Goal: Transaction & Acquisition: Purchase product/service

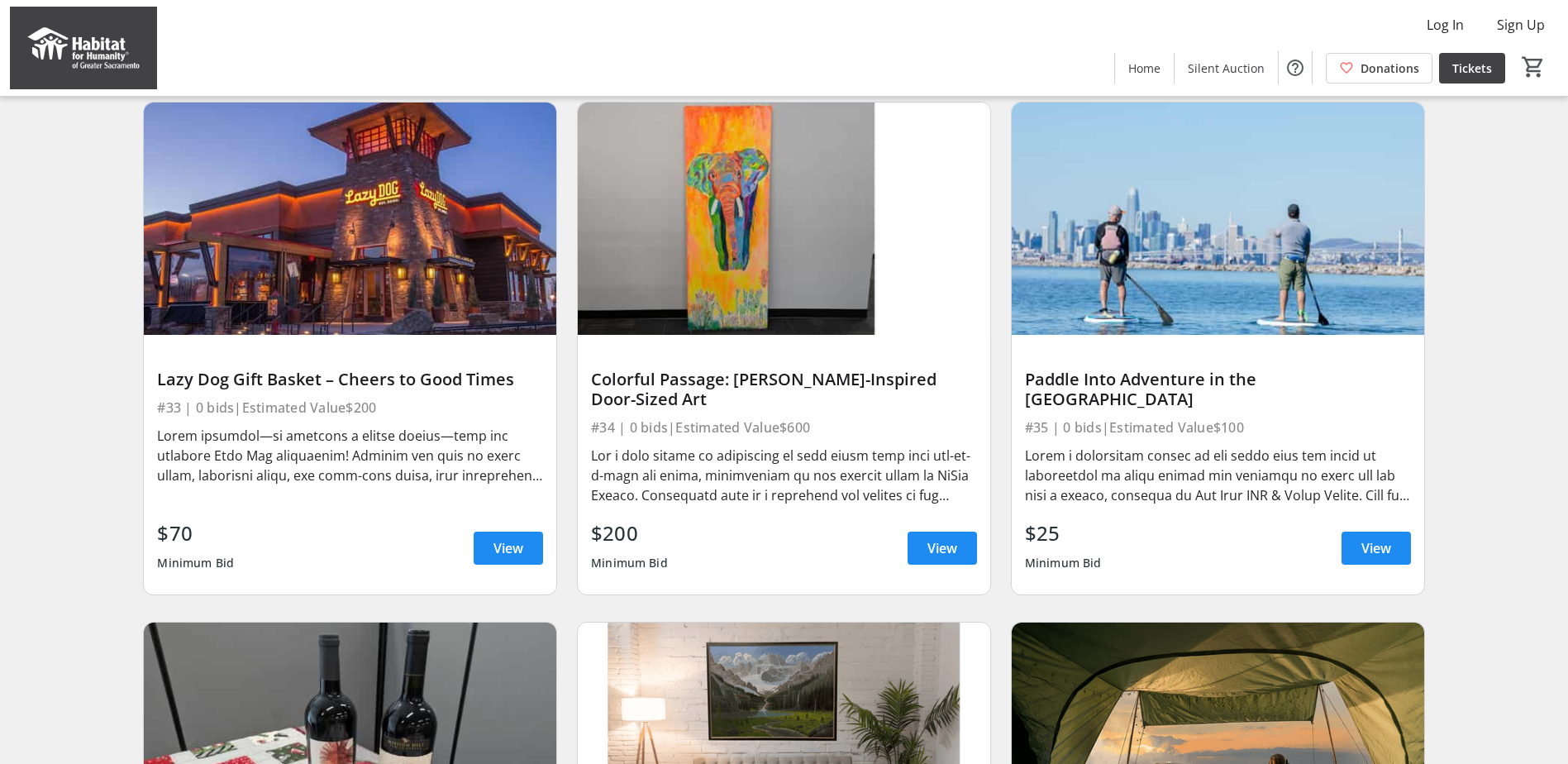
scroll to position [3176, 0]
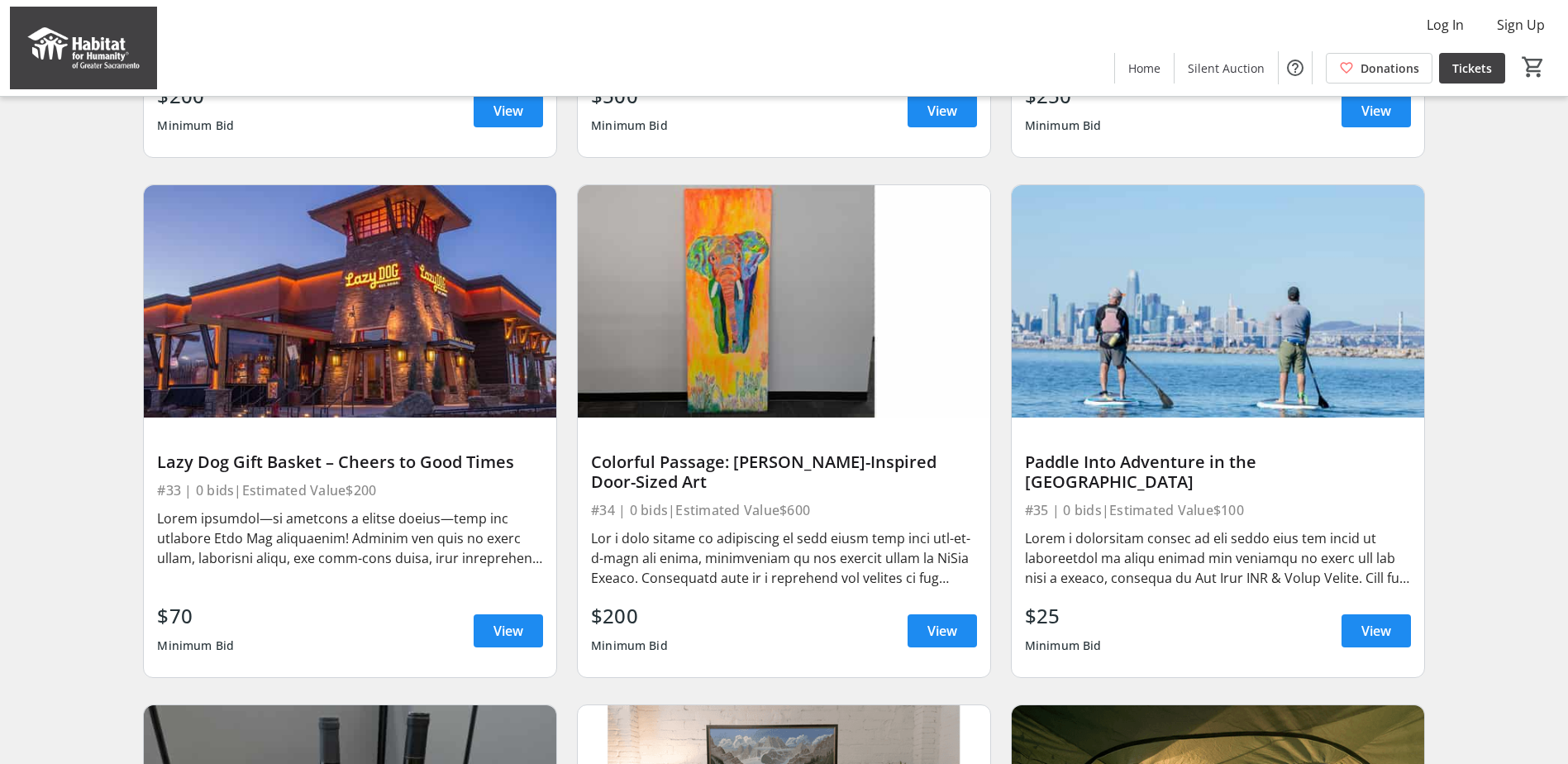
click at [799, 554] on div at bounding box center [784, 558] width 386 height 59
drag, startPoint x: 805, startPoint y: 554, endPoint x: 929, endPoint y: 645, distance: 153.8
click at [929, 640] on span "View" at bounding box center [942, 631] width 30 height 19
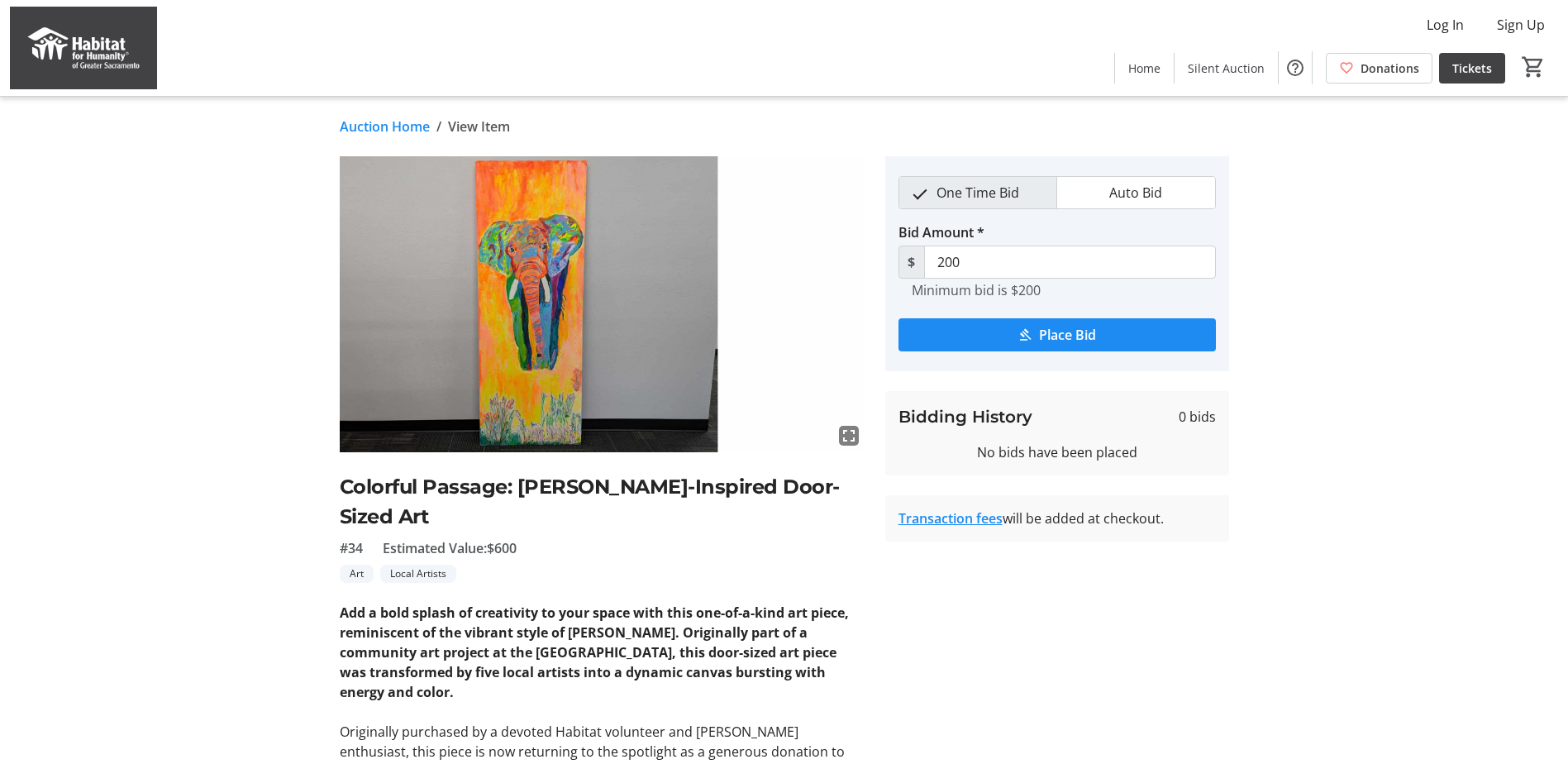
click at [382, 117] on link "Auction Home" at bounding box center [384, 127] width 91 height 19
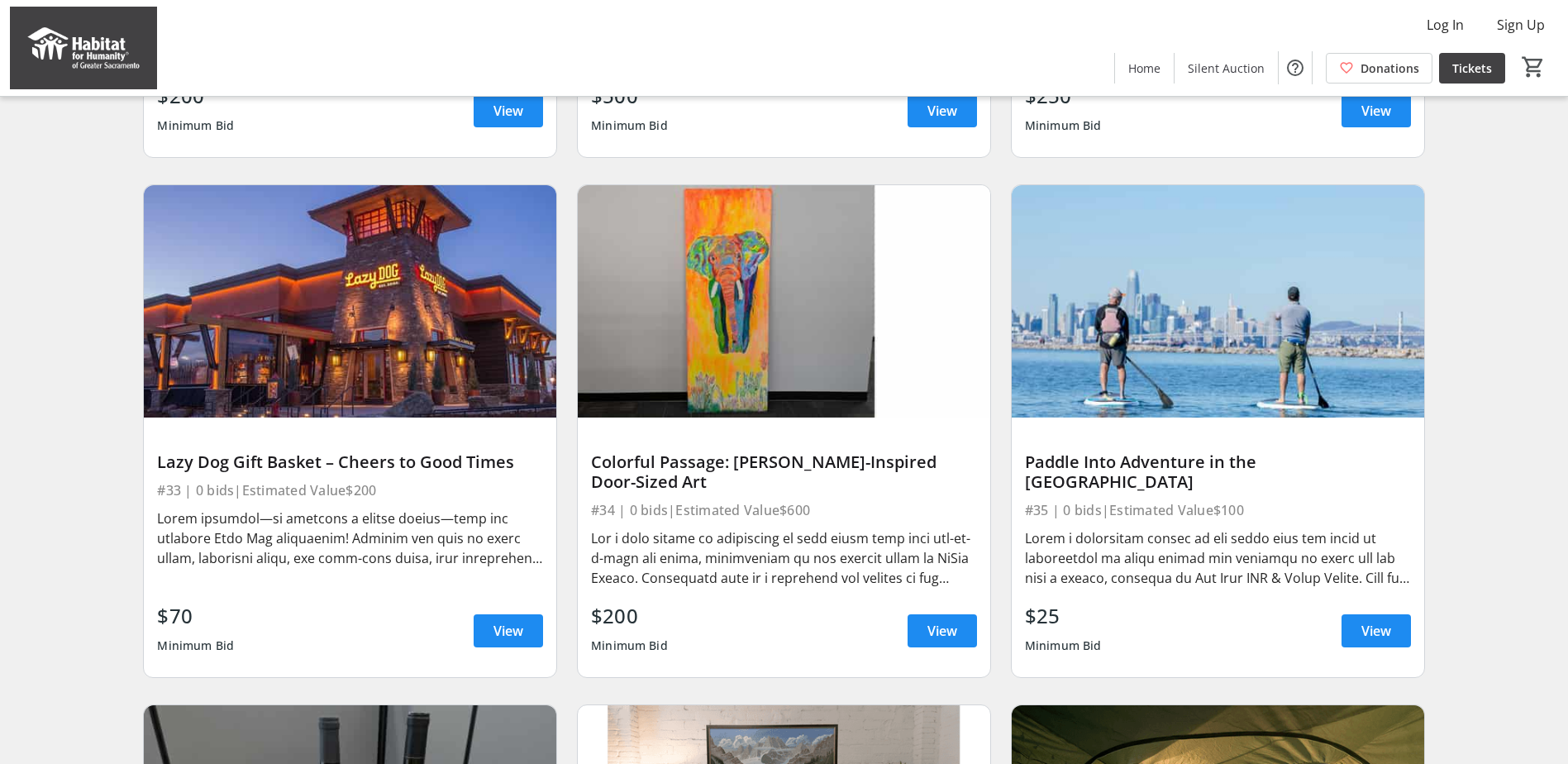
scroll to position [2680, 0]
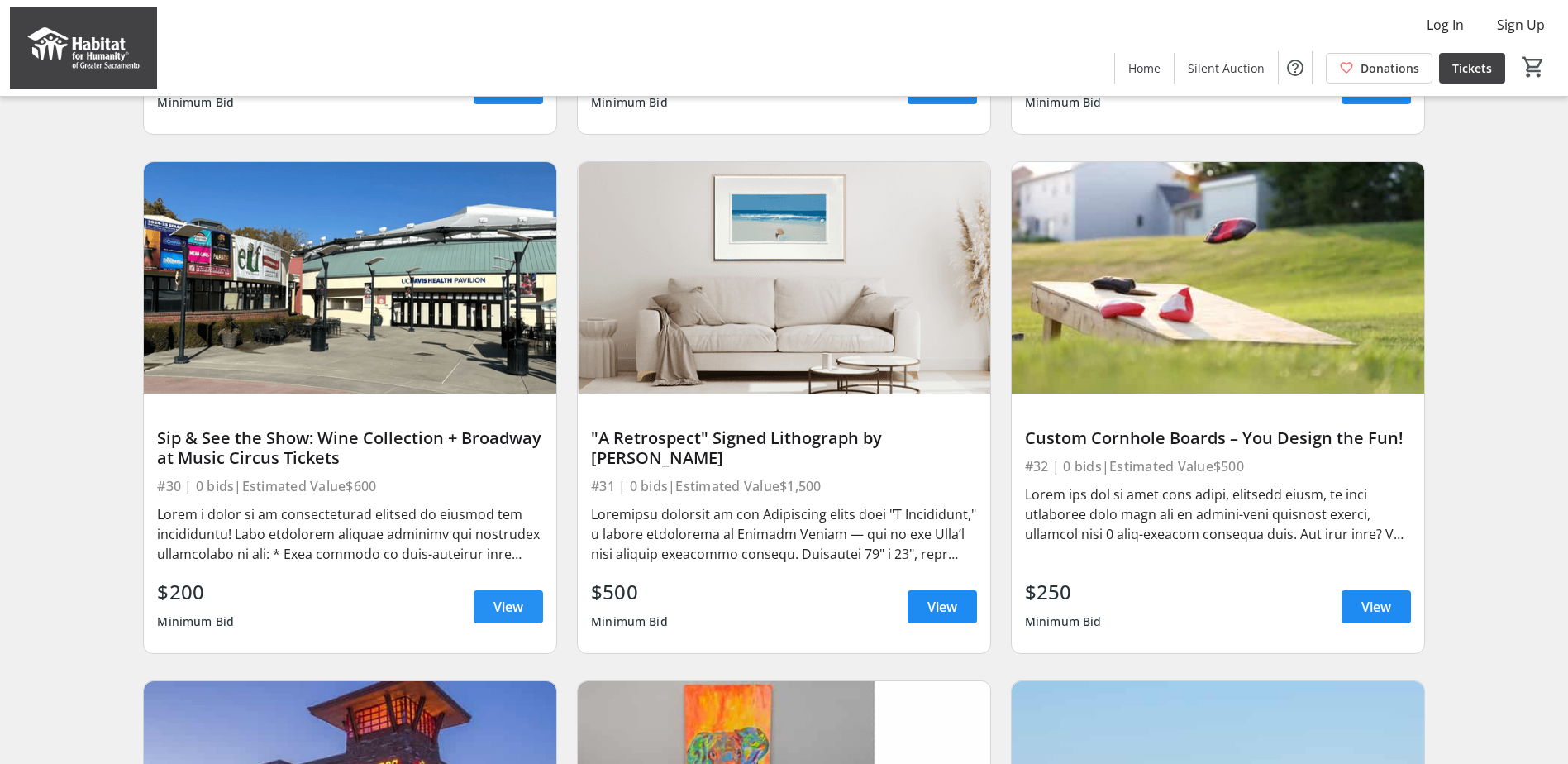
click at [512, 616] on span "View" at bounding box center [508, 606] width 30 height 19
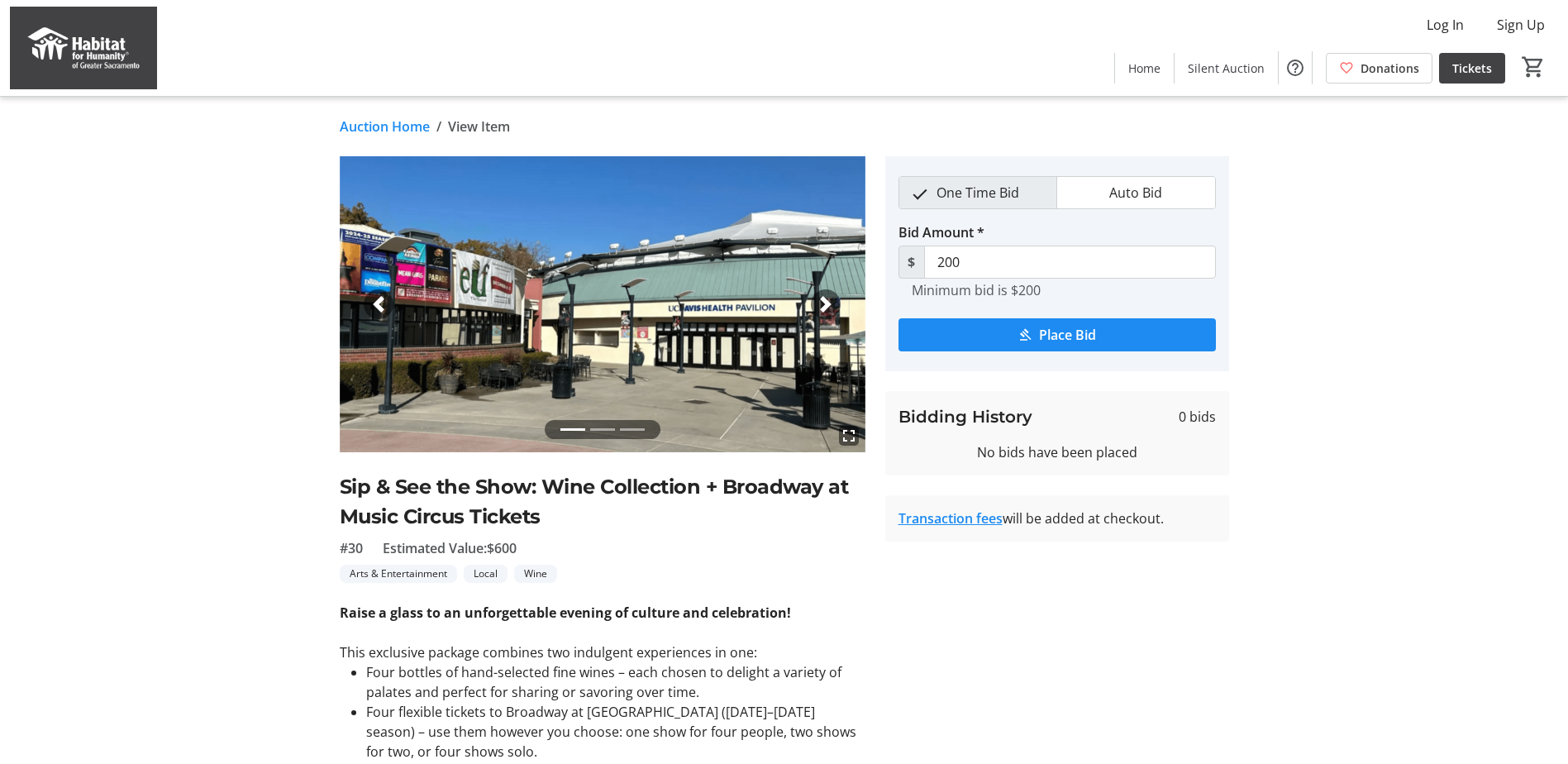
click at [814, 309] on div "Next" at bounding box center [825, 304] width 30 height 30
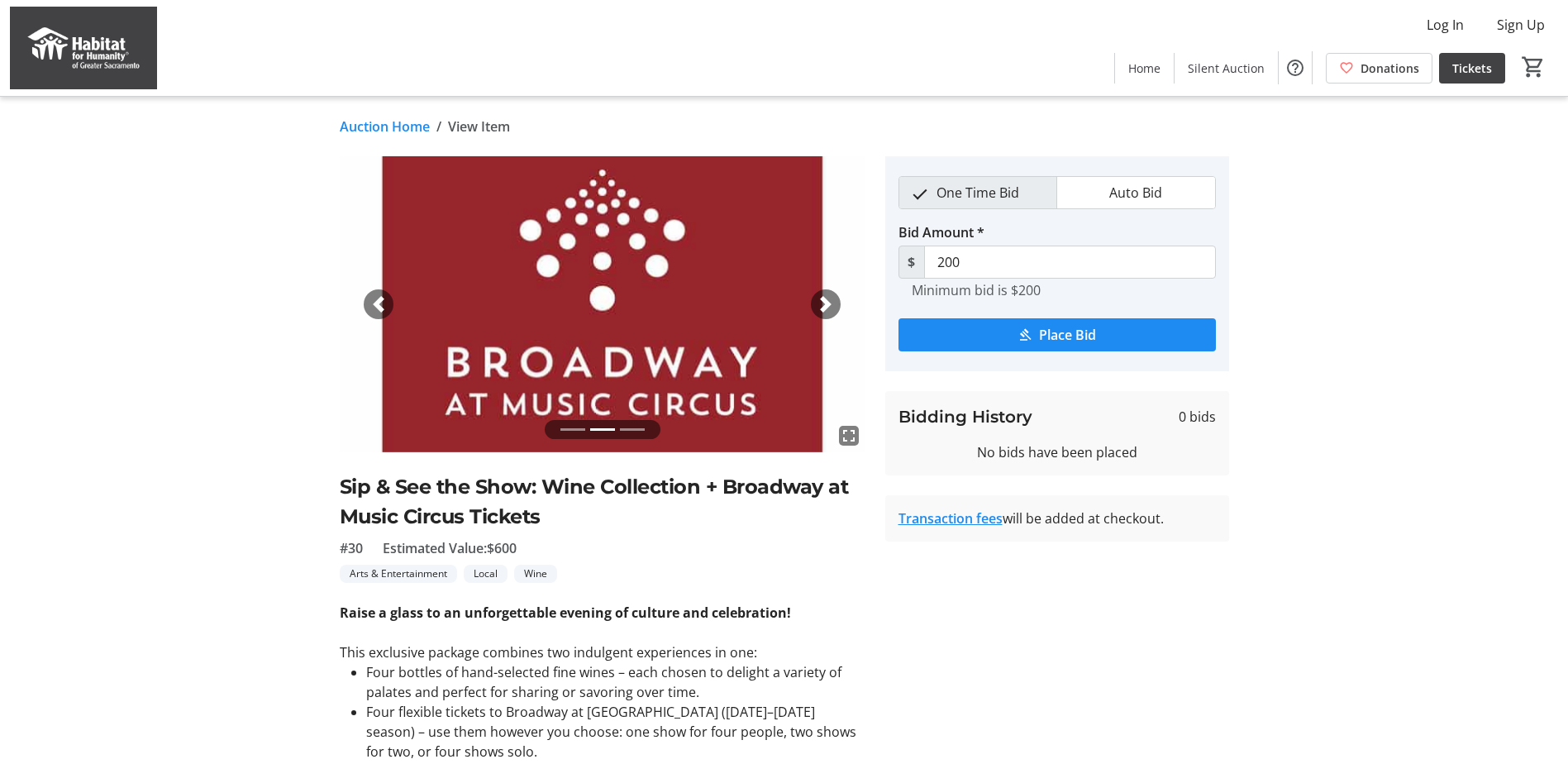
click at [814, 309] on div "Next" at bounding box center [825, 304] width 30 height 30
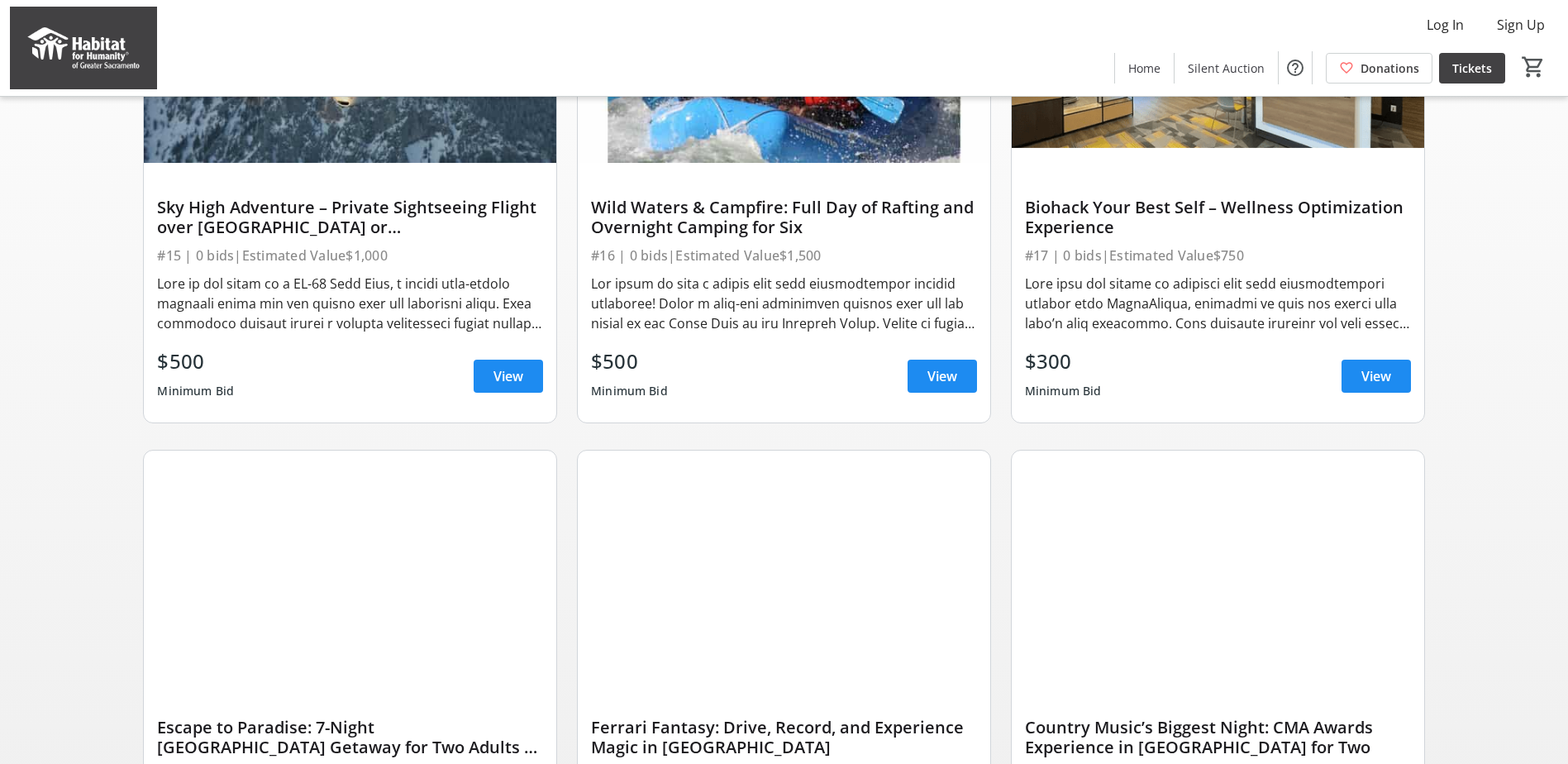
scroll to position [283, 0]
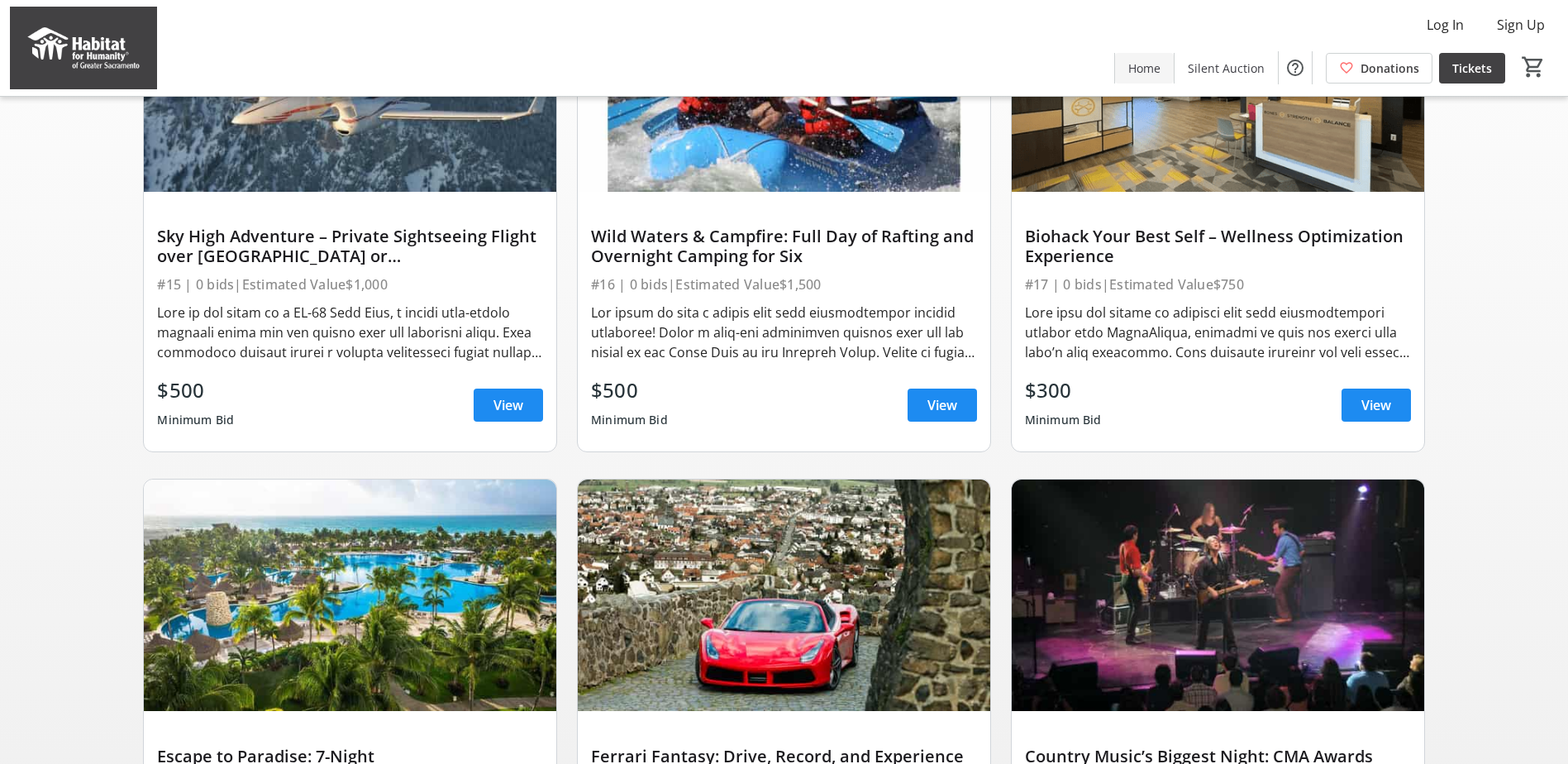
click at [1147, 69] on span "Home" at bounding box center [1144, 68] width 32 height 18
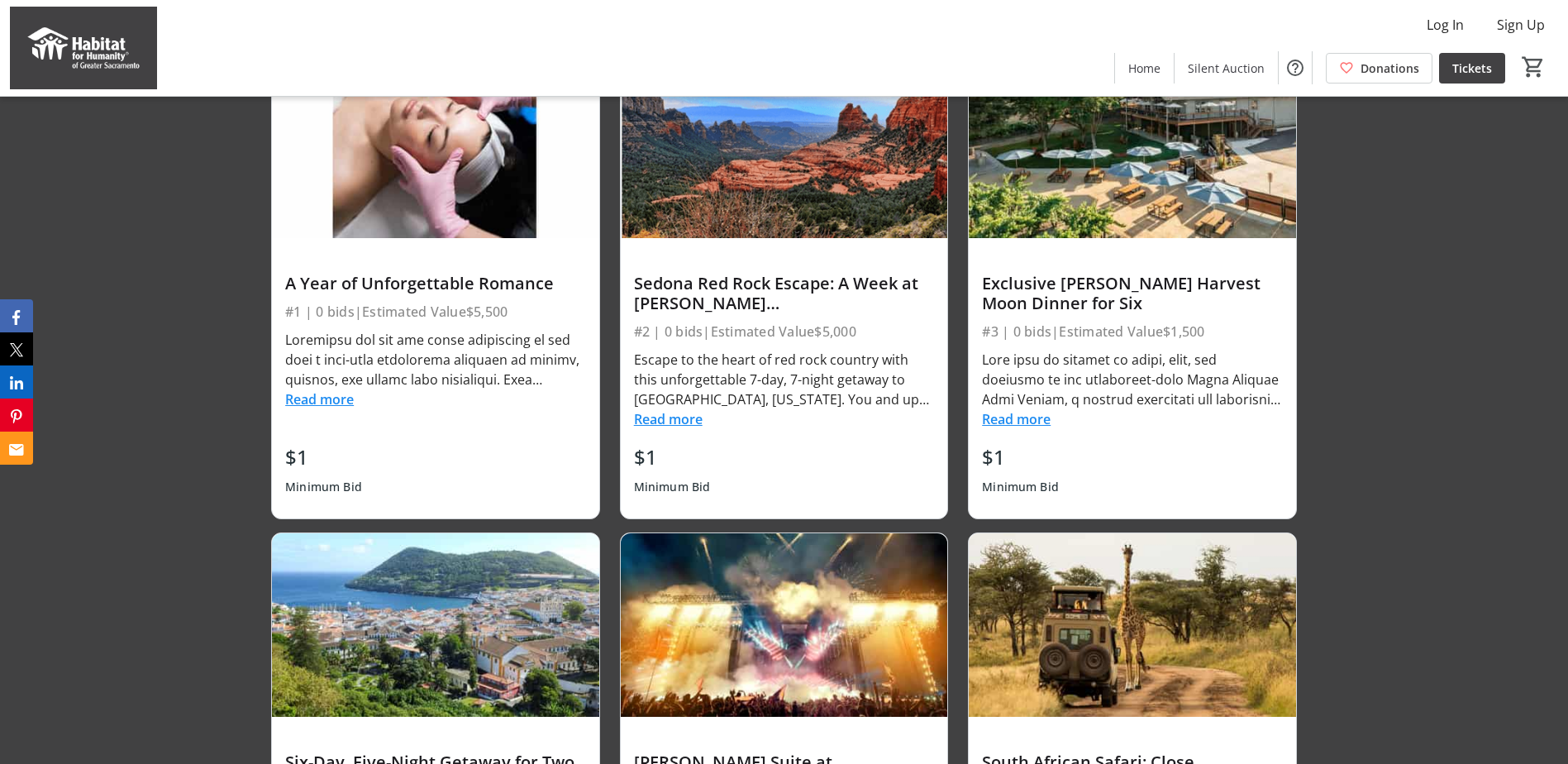
scroll to position [2066, 0]
click at [345, 398] on button "Read more" at bounding box center [319, 400] width 68 height 19
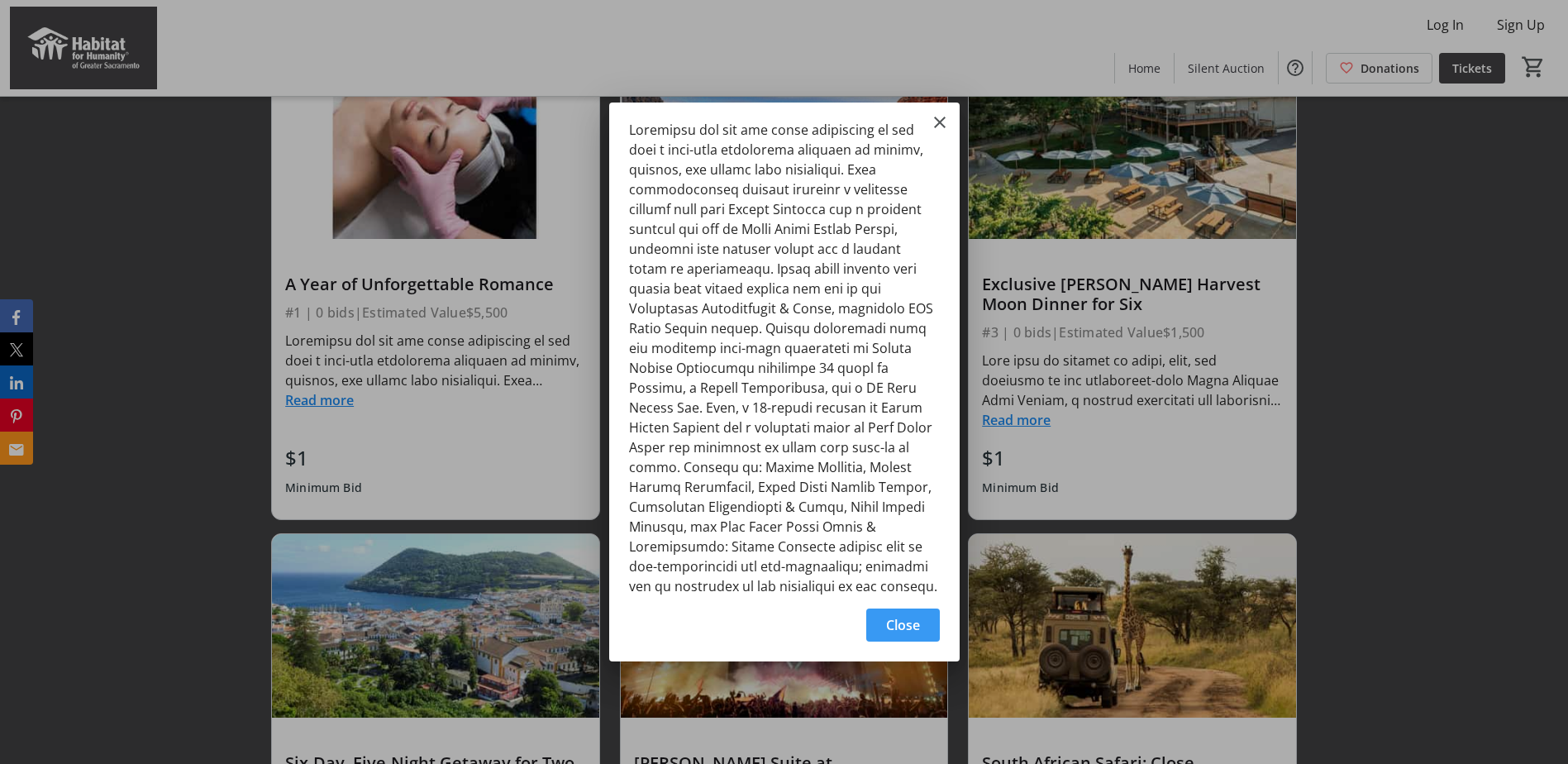
scroll to position [0, 0]
click at [942, 116] on mat-icon "Close" at bounding box center [939, 122] width 19 height 19
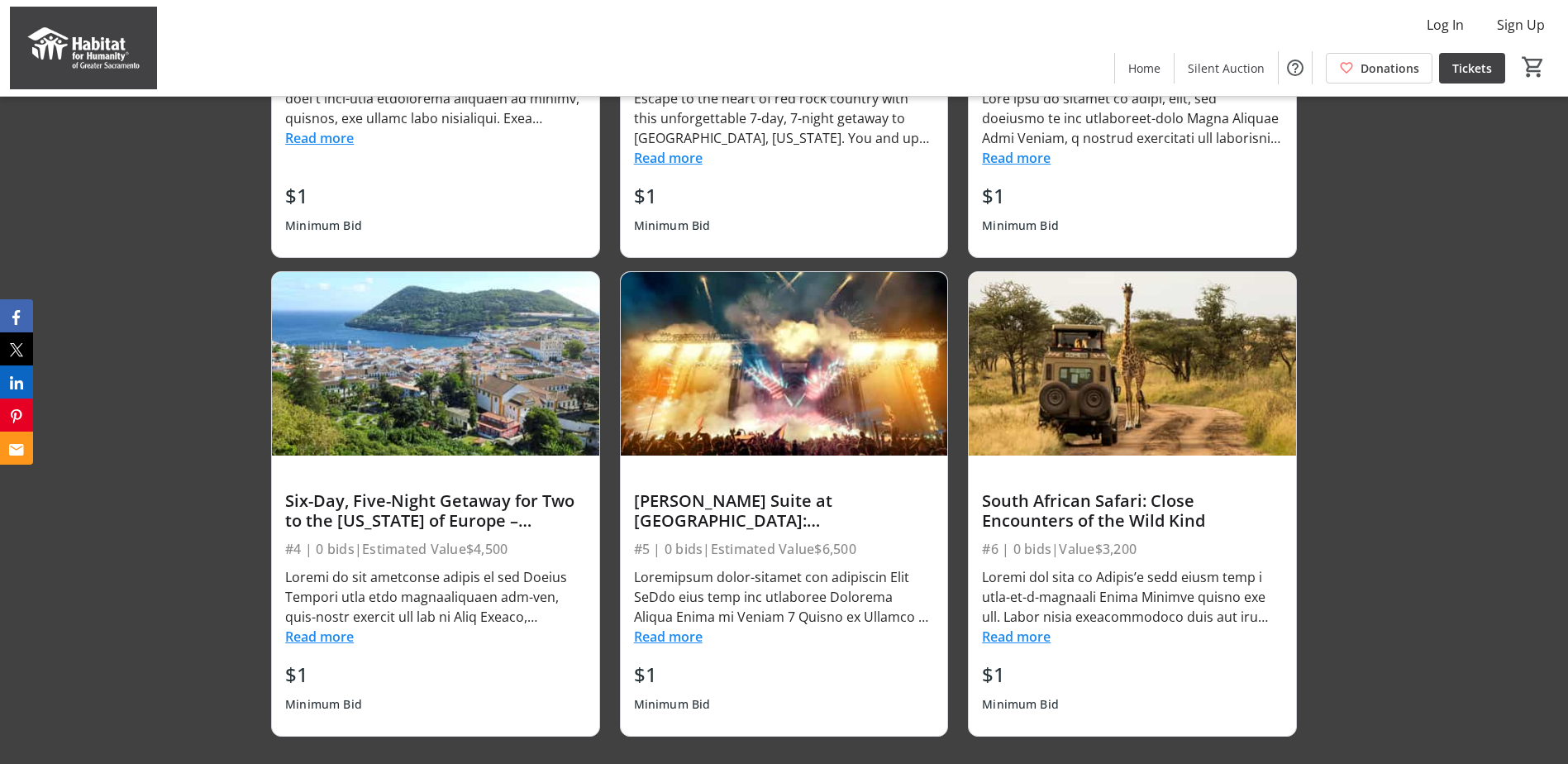
scroll to position [2314, 0]
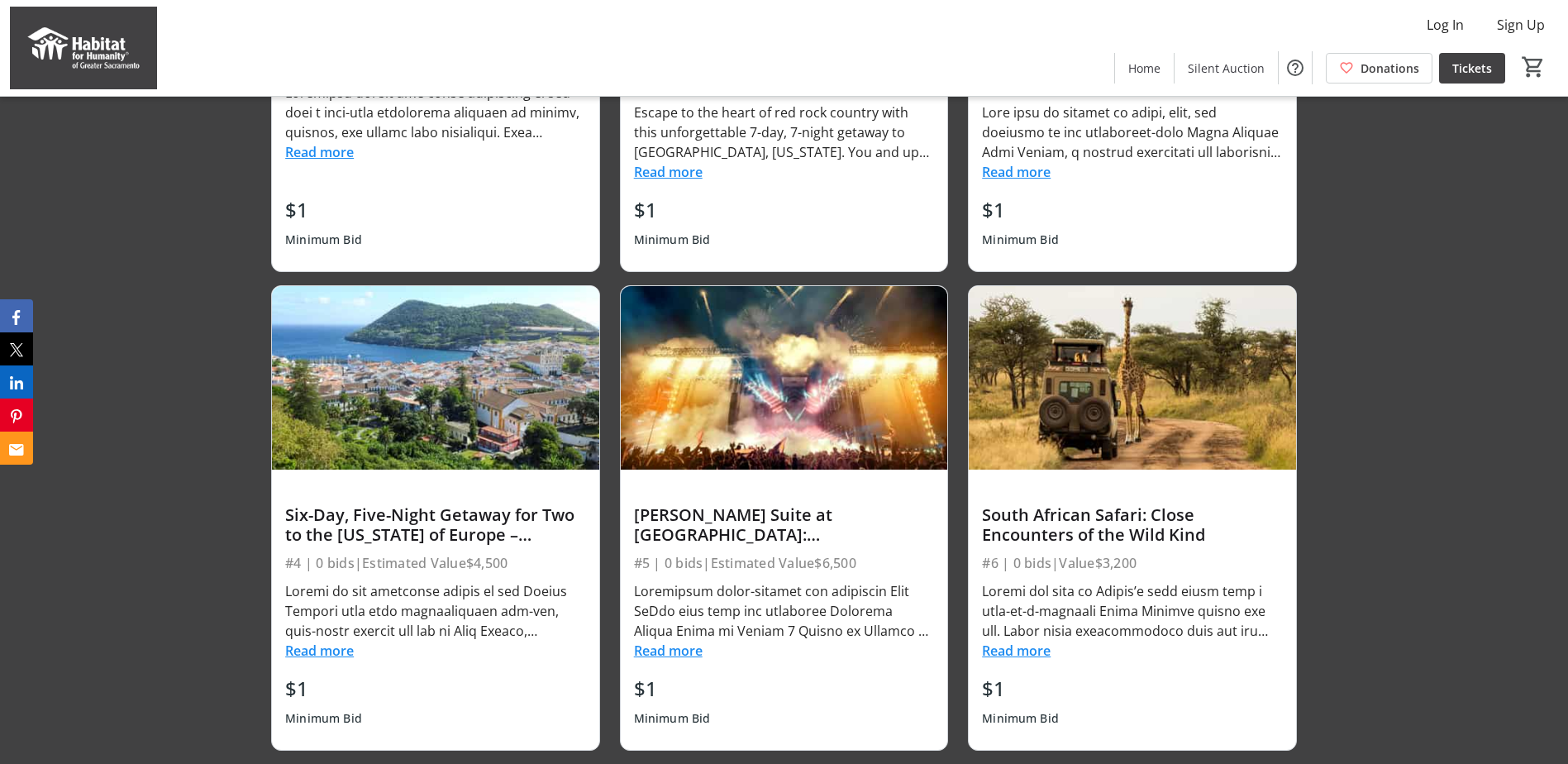
click at [1003, 665] on div "South African Safari: Close Encounters of the Wild Kind #6 | 0 bids | Value $3,…" at bounding box center [1132, 608] width 327 height 279
click at [1011, 657] on button "Read more" at bounding box center [1016, 650] width 68 height 19
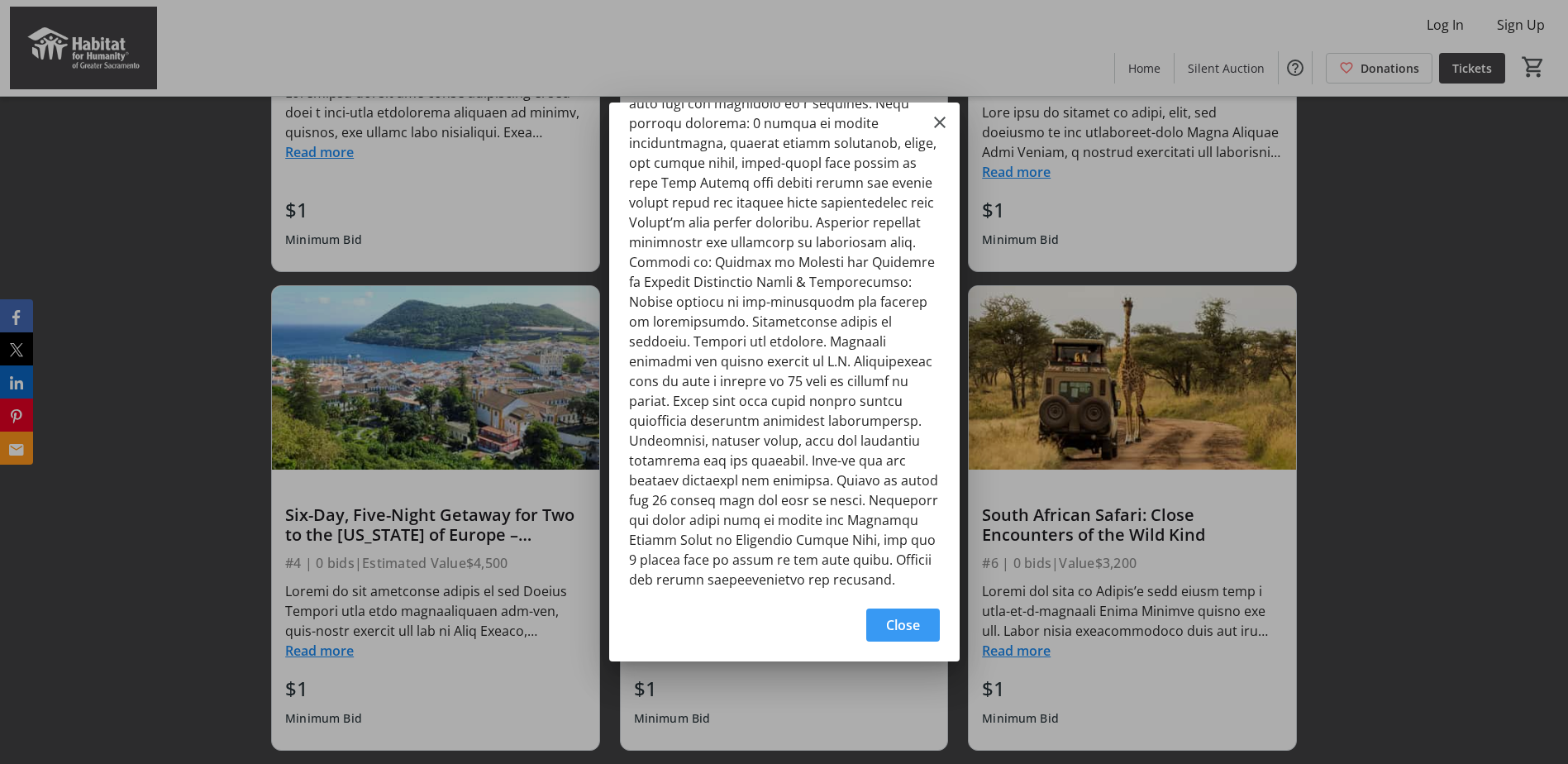
scroll to position [207, 0]
click at [934, 118] on mat-icon "Close" at bounding box center [939, 122] width 19 height 19
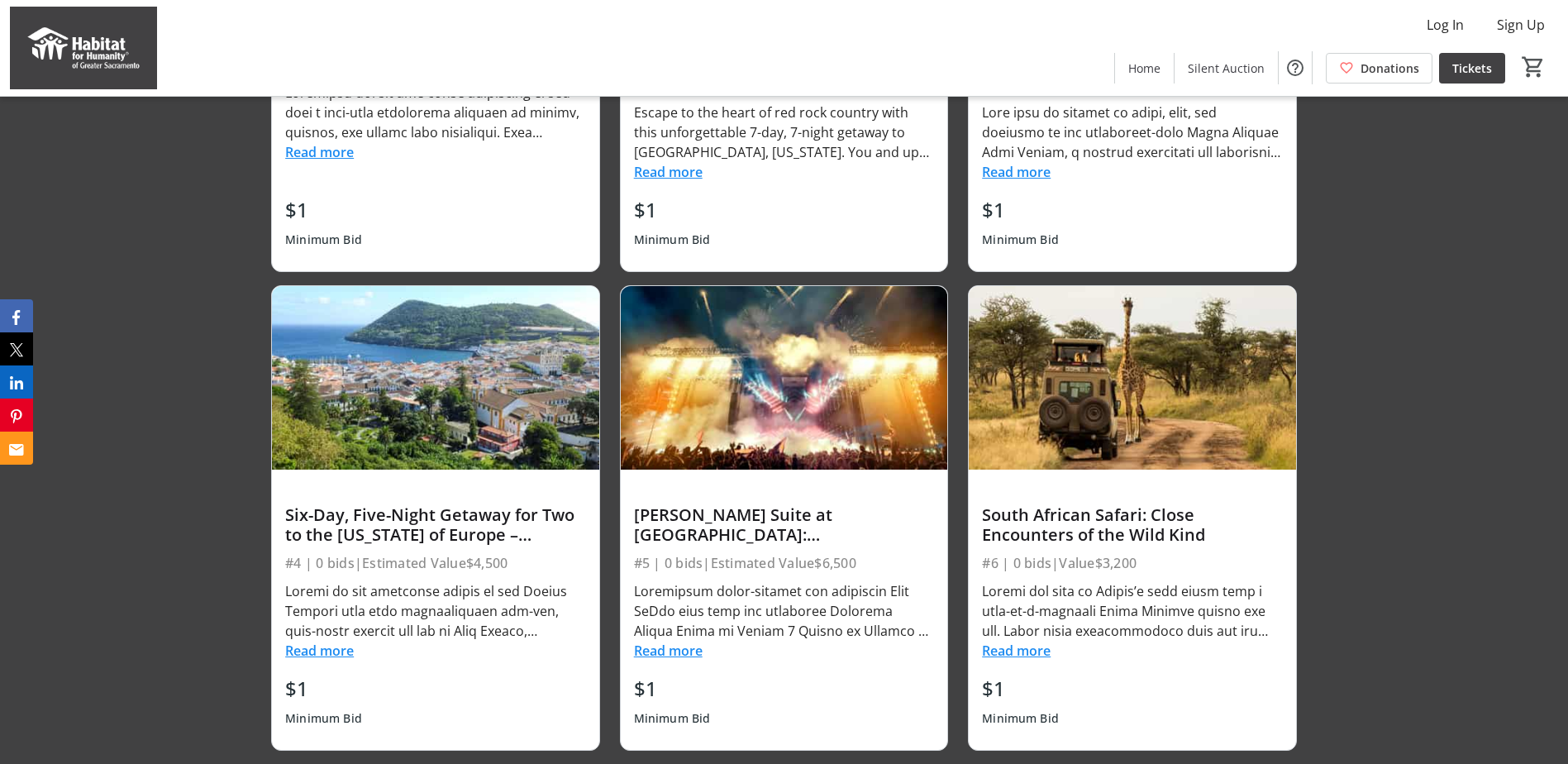
click at [310, 651] on button "Read more" at bounding box center [319, 650] width 68 height 19
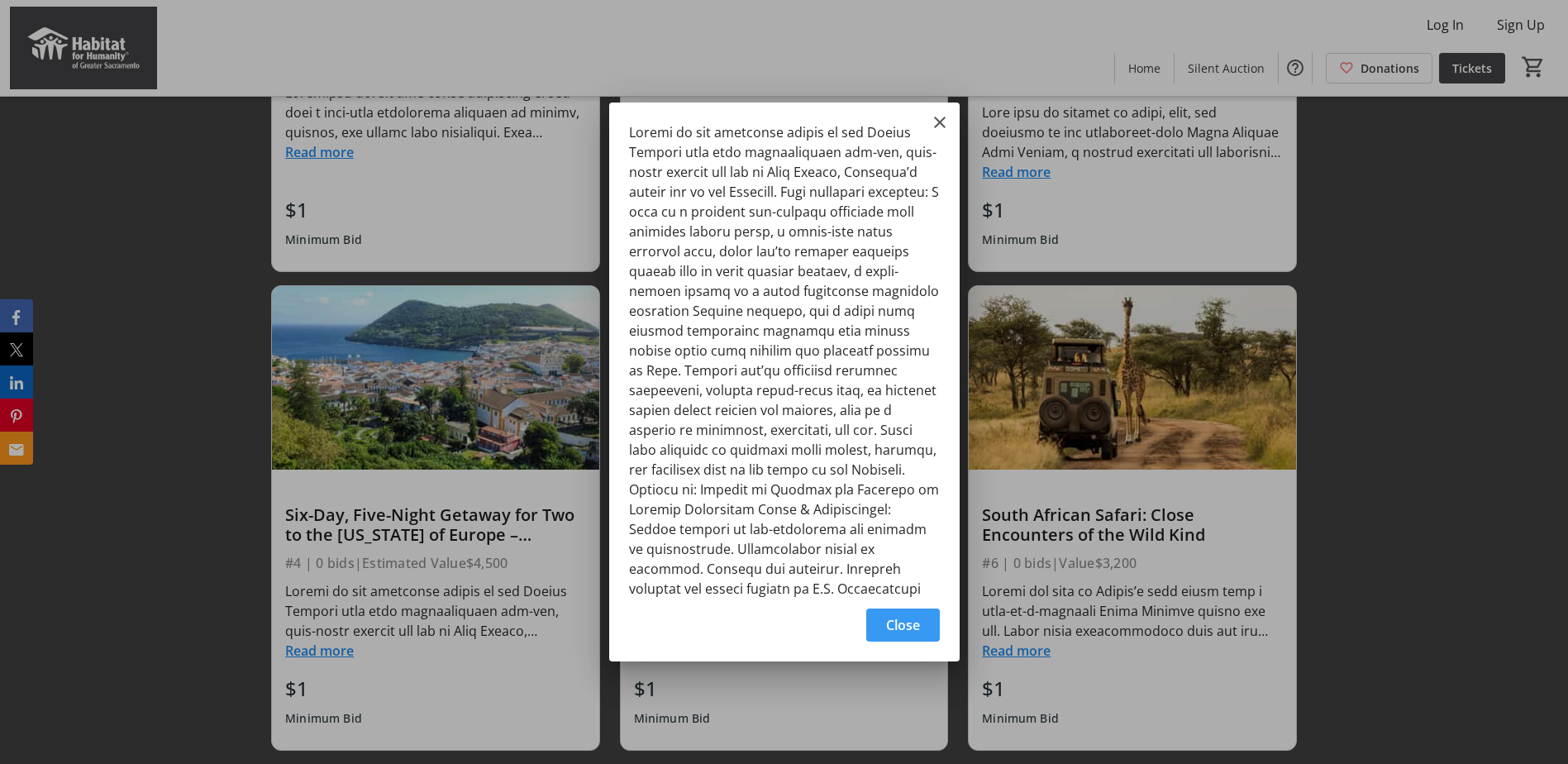
scroll to position [83, 0]
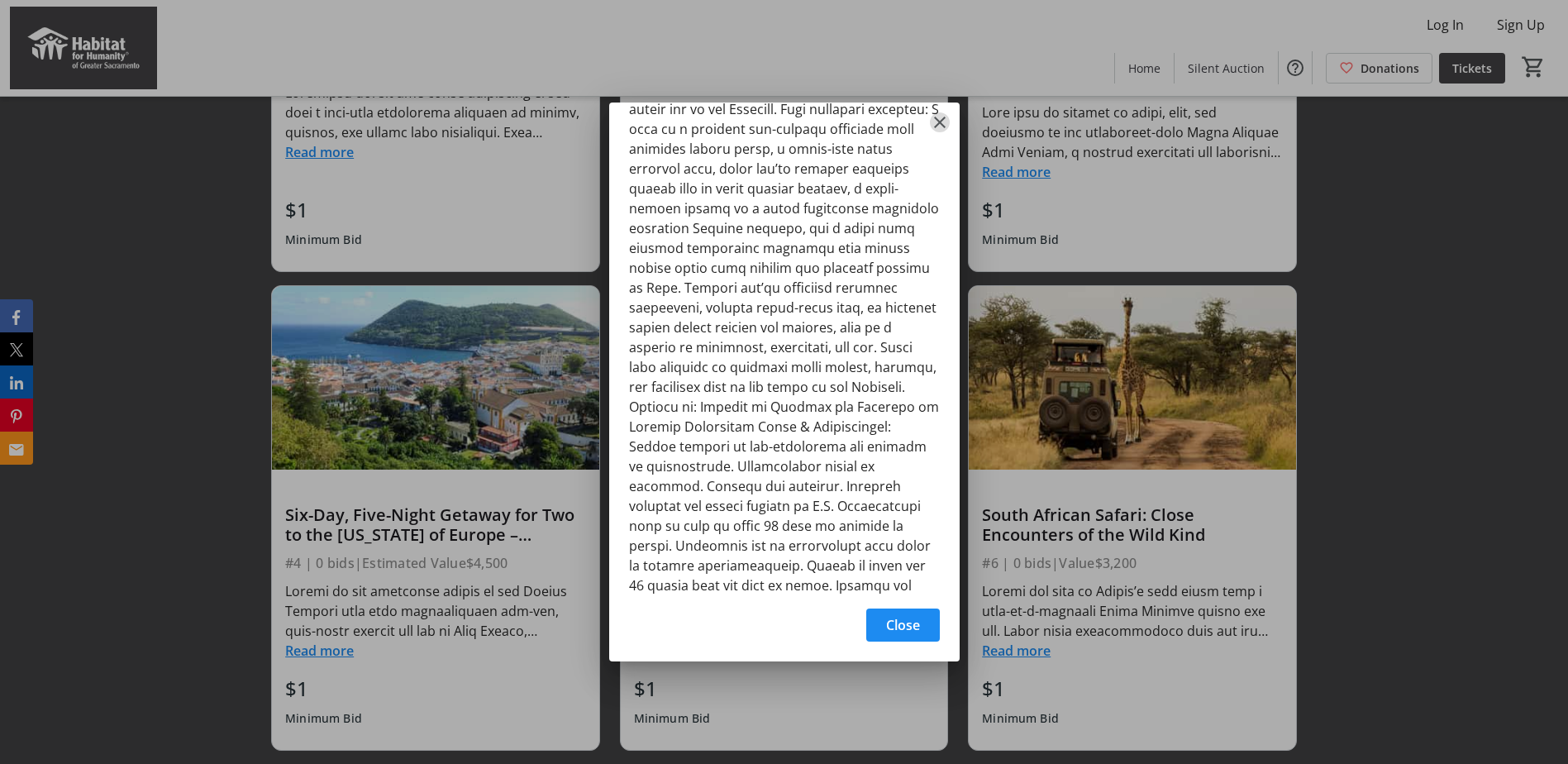
click at [932, 124] on mat-icon "Close" at bounding box center [939, 122] width 19 height 19
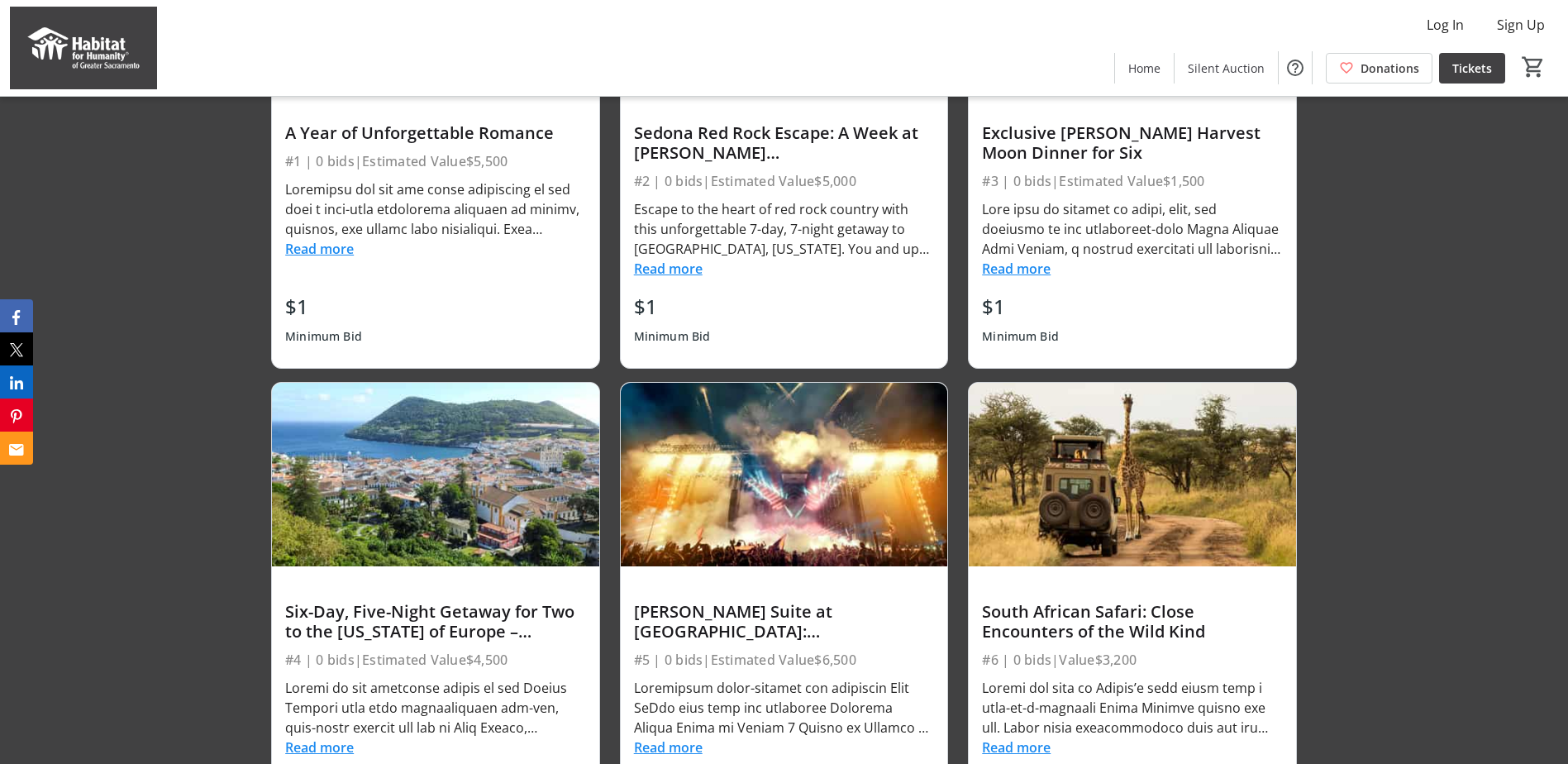
scroll to position [1983, 0]
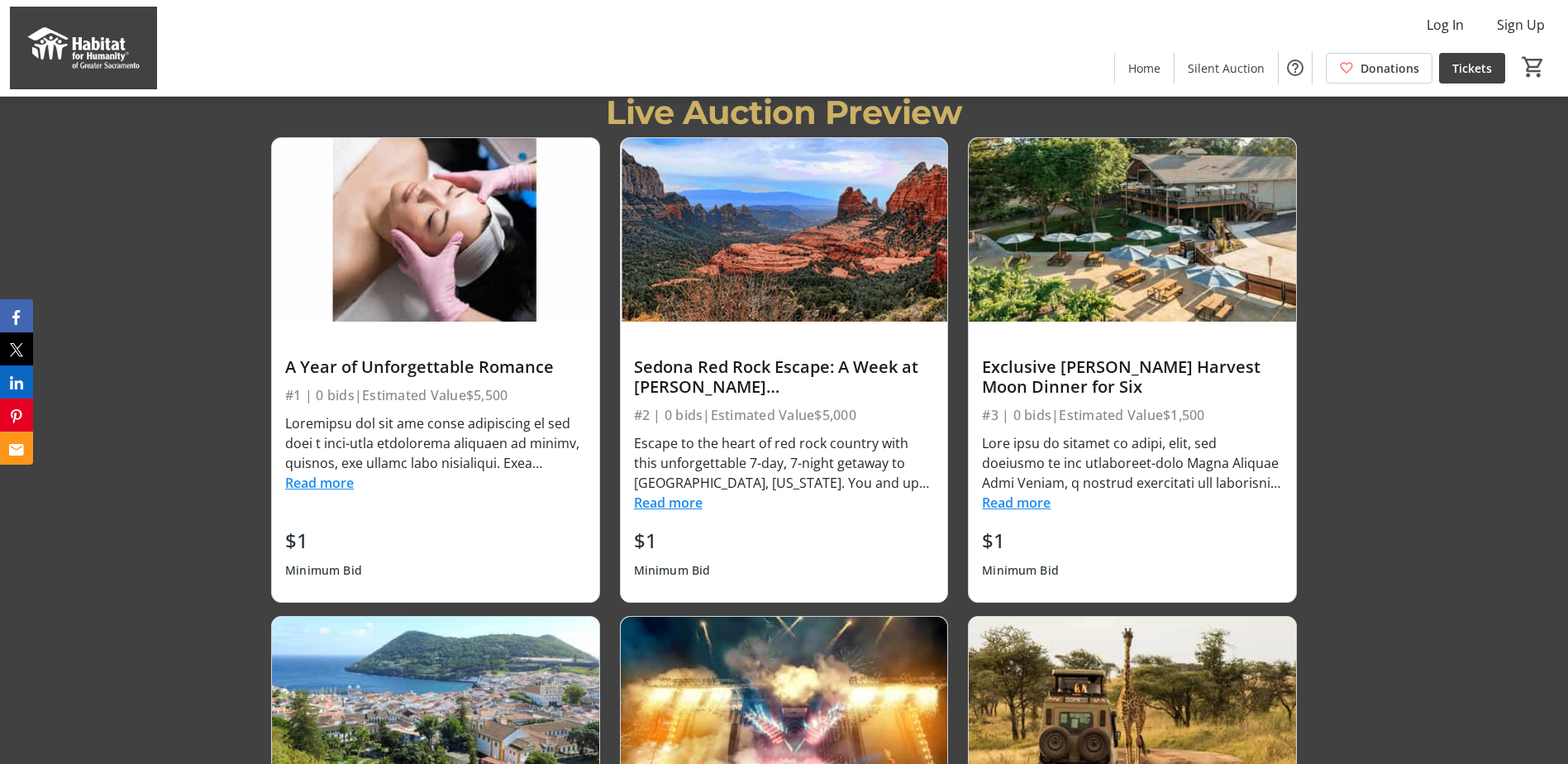
click at [700, 508] on button "Read more" at bounding box center [668, 502] width 68 height 19
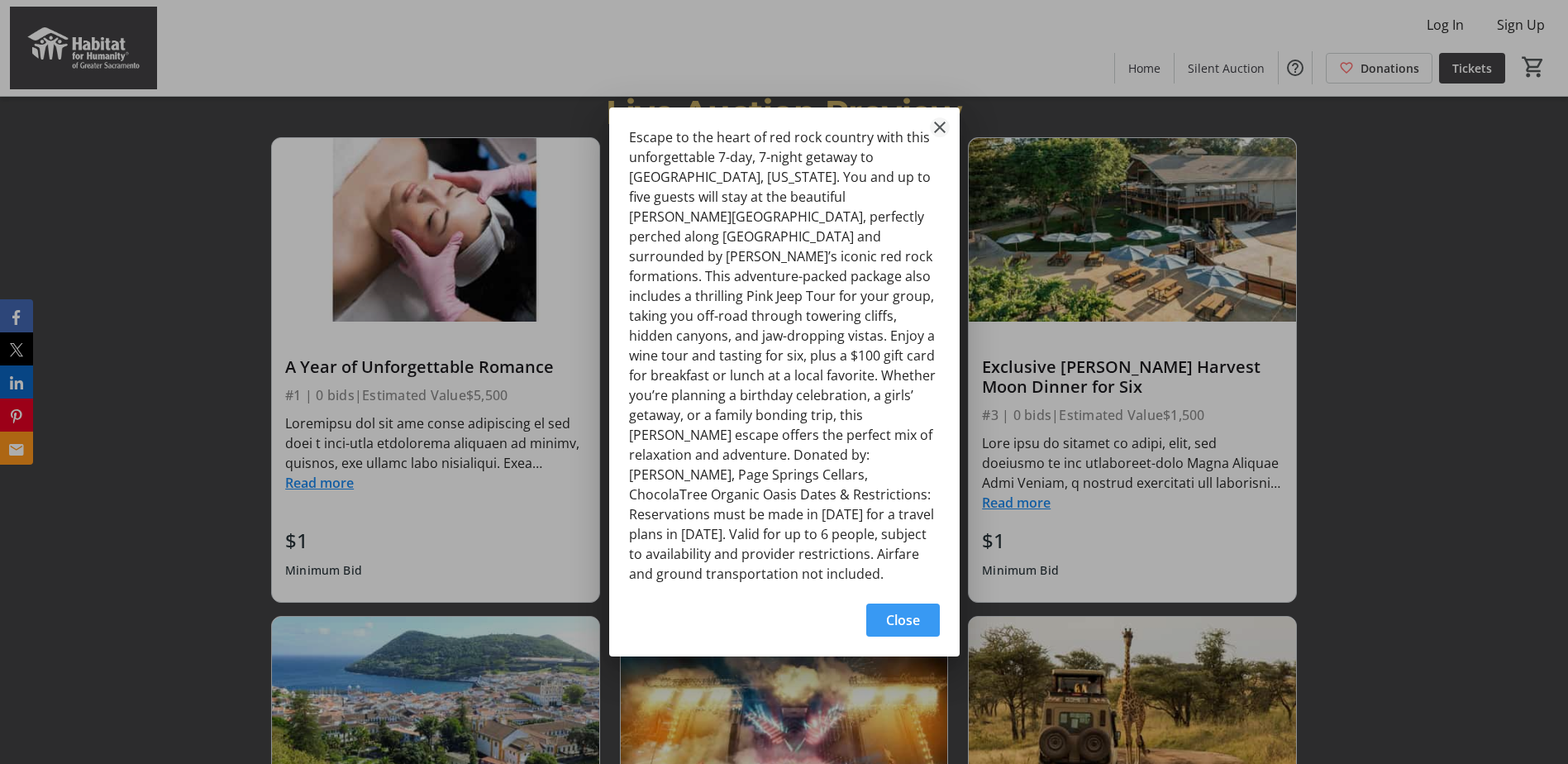
click at [939, 137] on mat-icon "Close" at bounding box center [939, 127] width 19 height 19
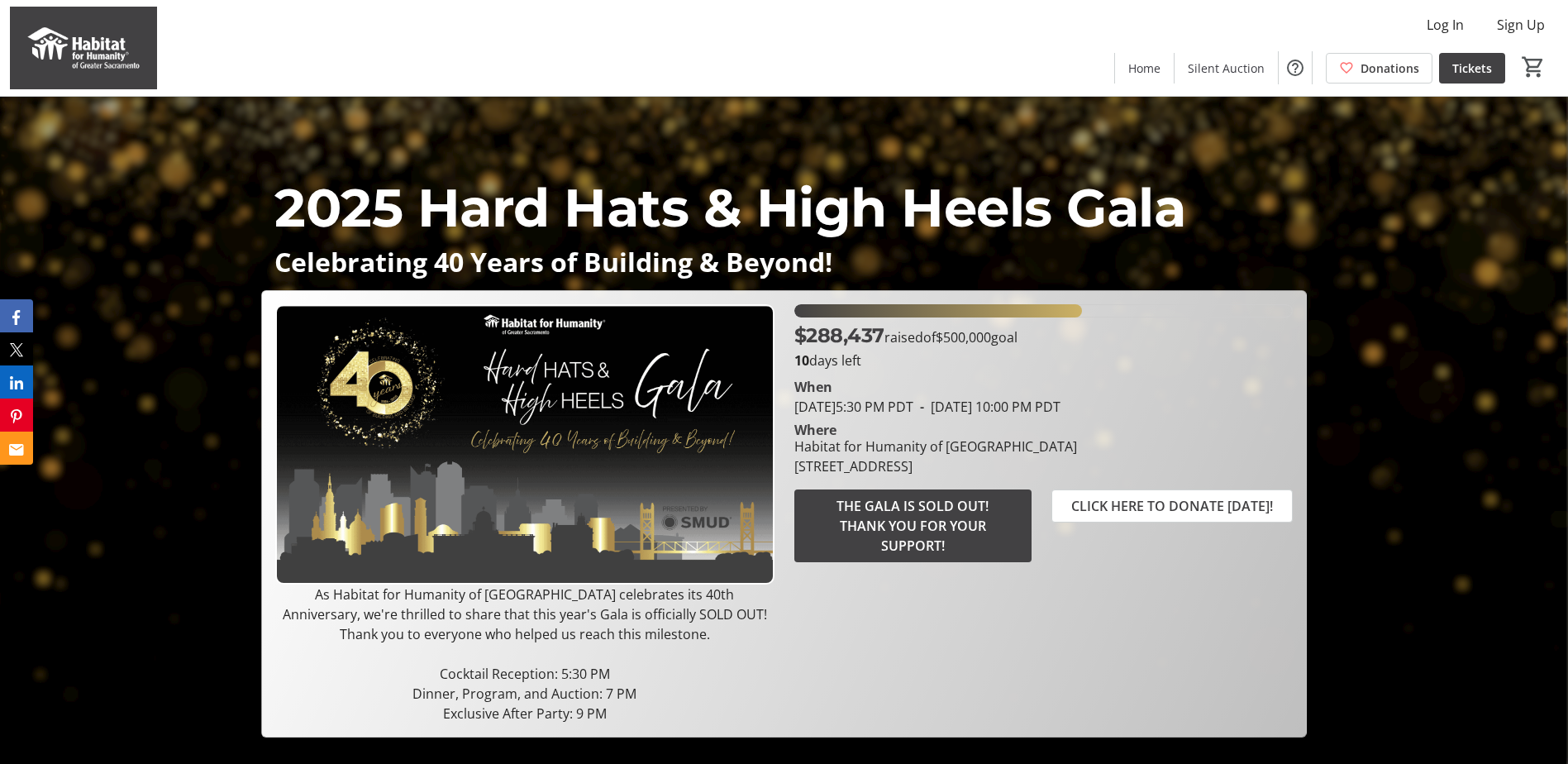
scroll to position [1983, 0]
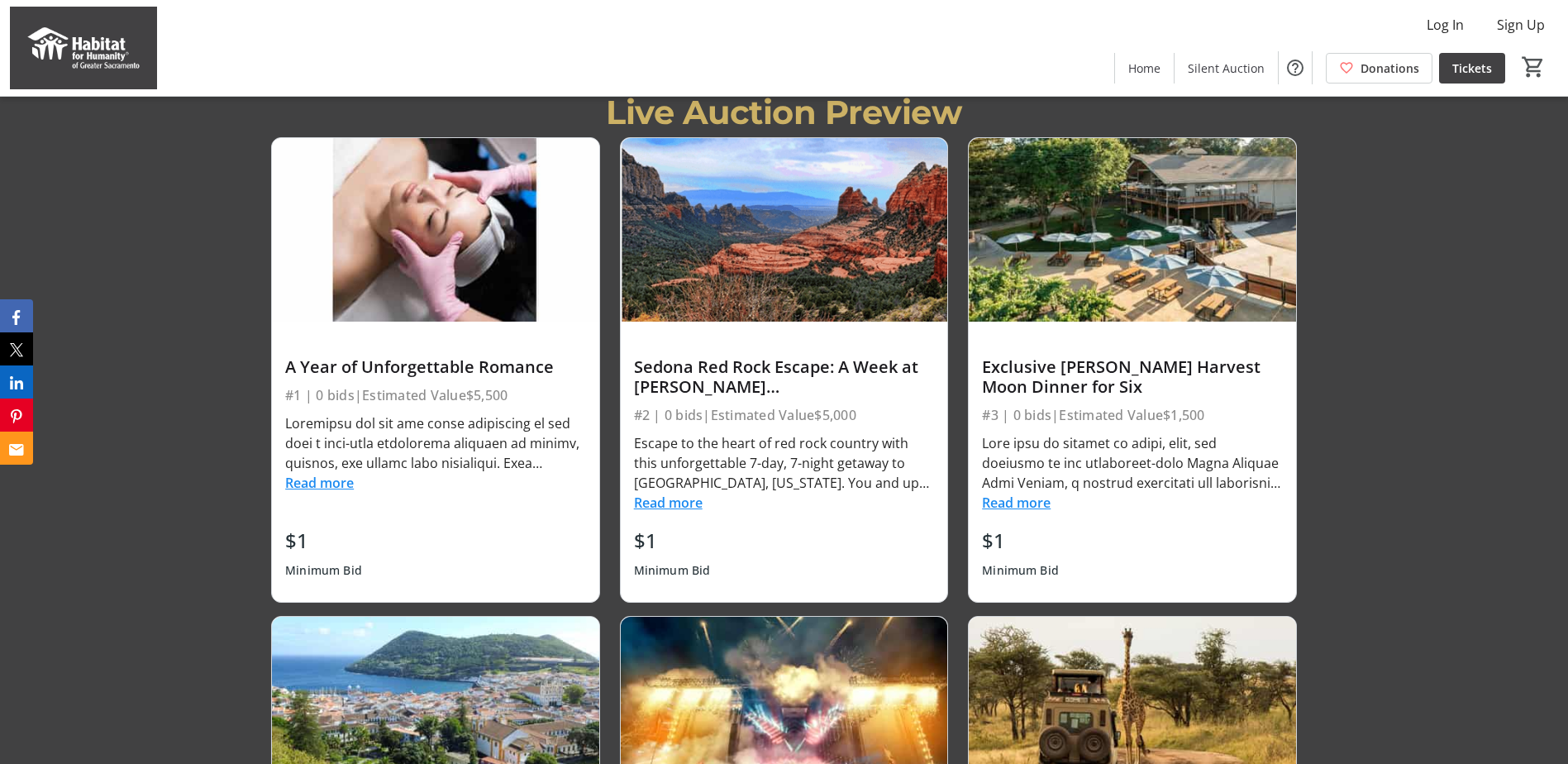
click at [1033, 509] on button "Read more" at bounding box center [1016, 502] width 68 height 19
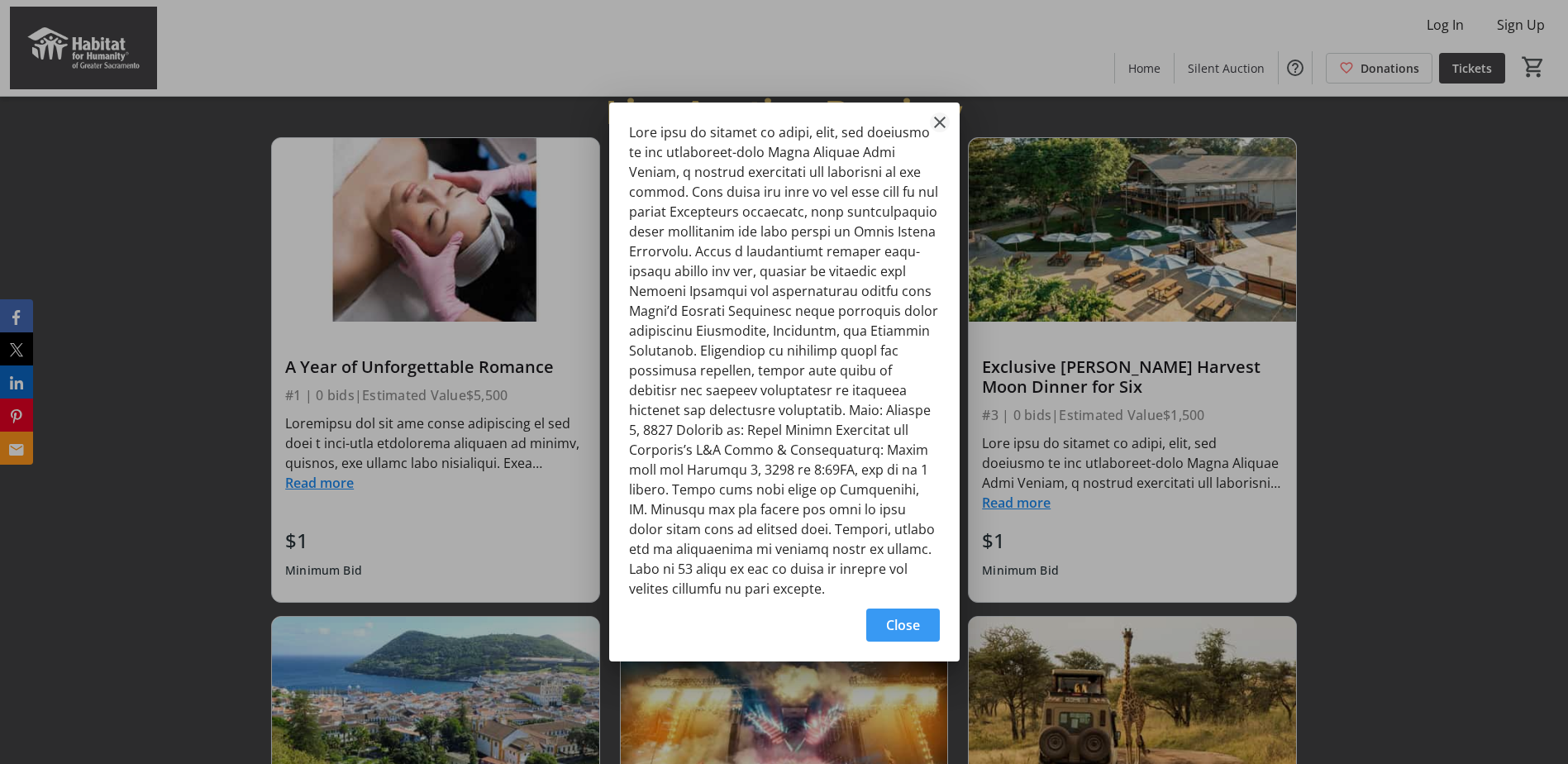
click at [943, 120] on mat-icon "Close" at bounding box center [939, 122] width 19 height 19
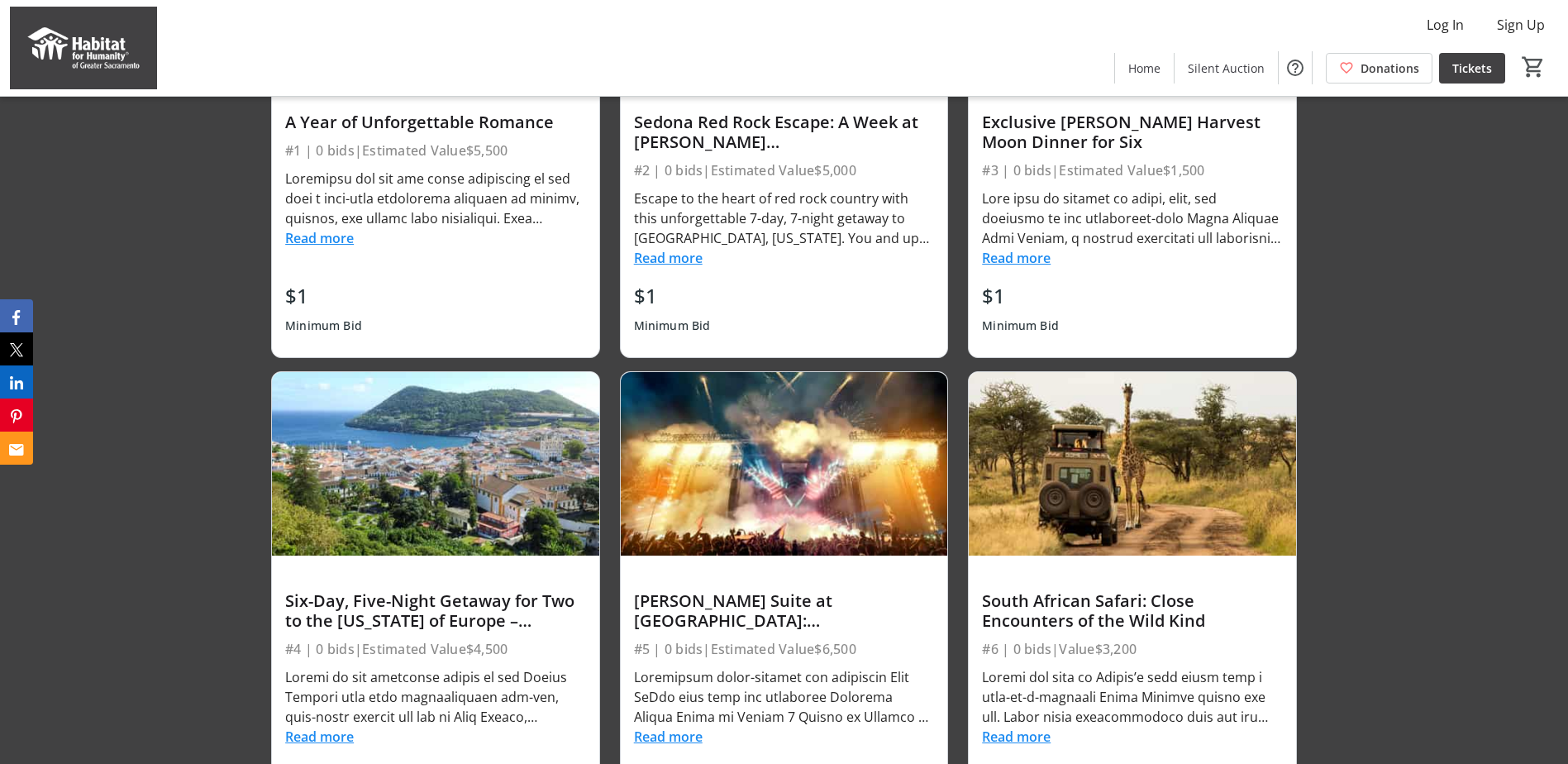
scroll to position [2232, 0]
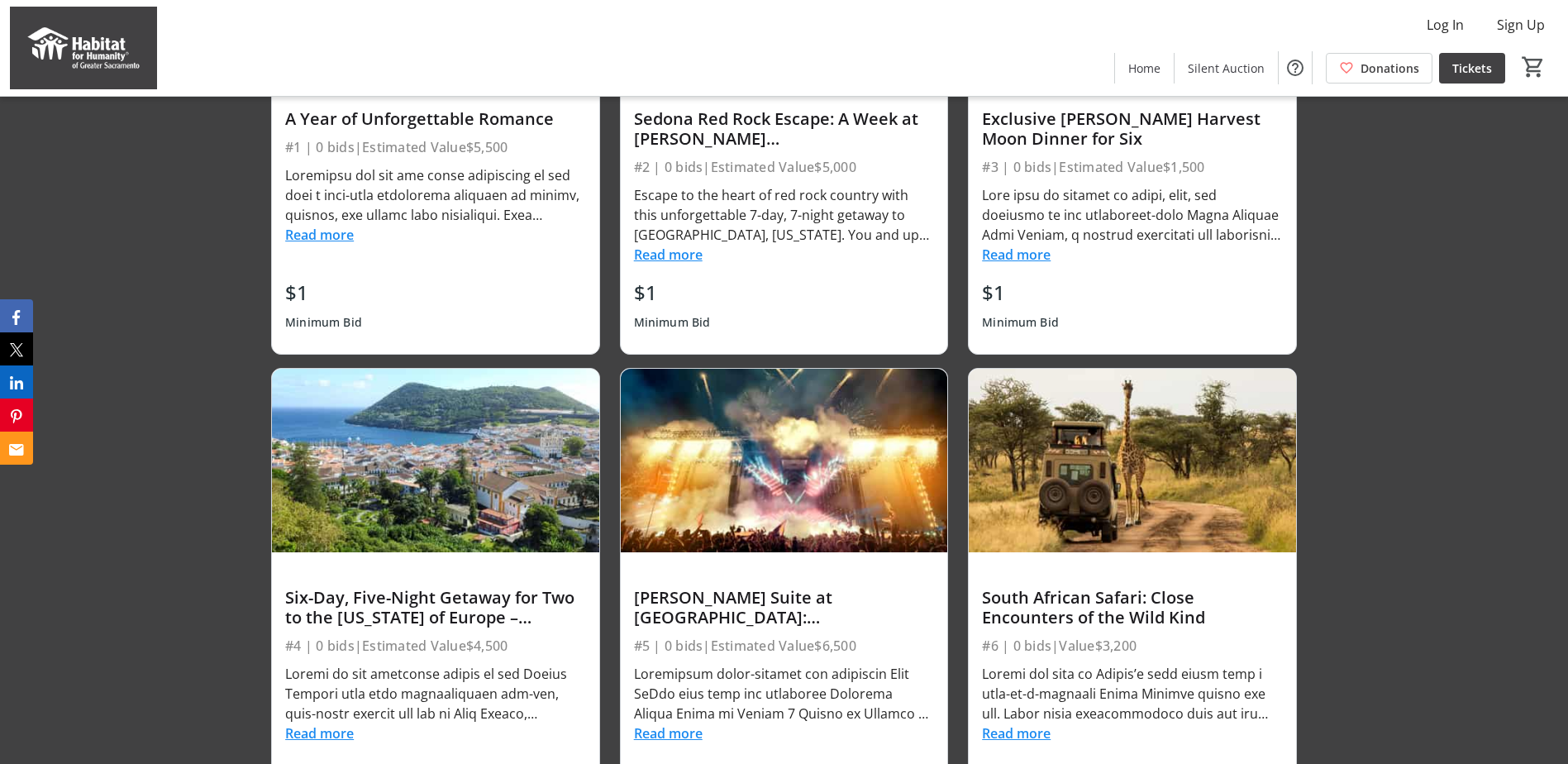
click at [1003, 733] on button "Read more" at bounding box center [1016, 733] width 68 height 19
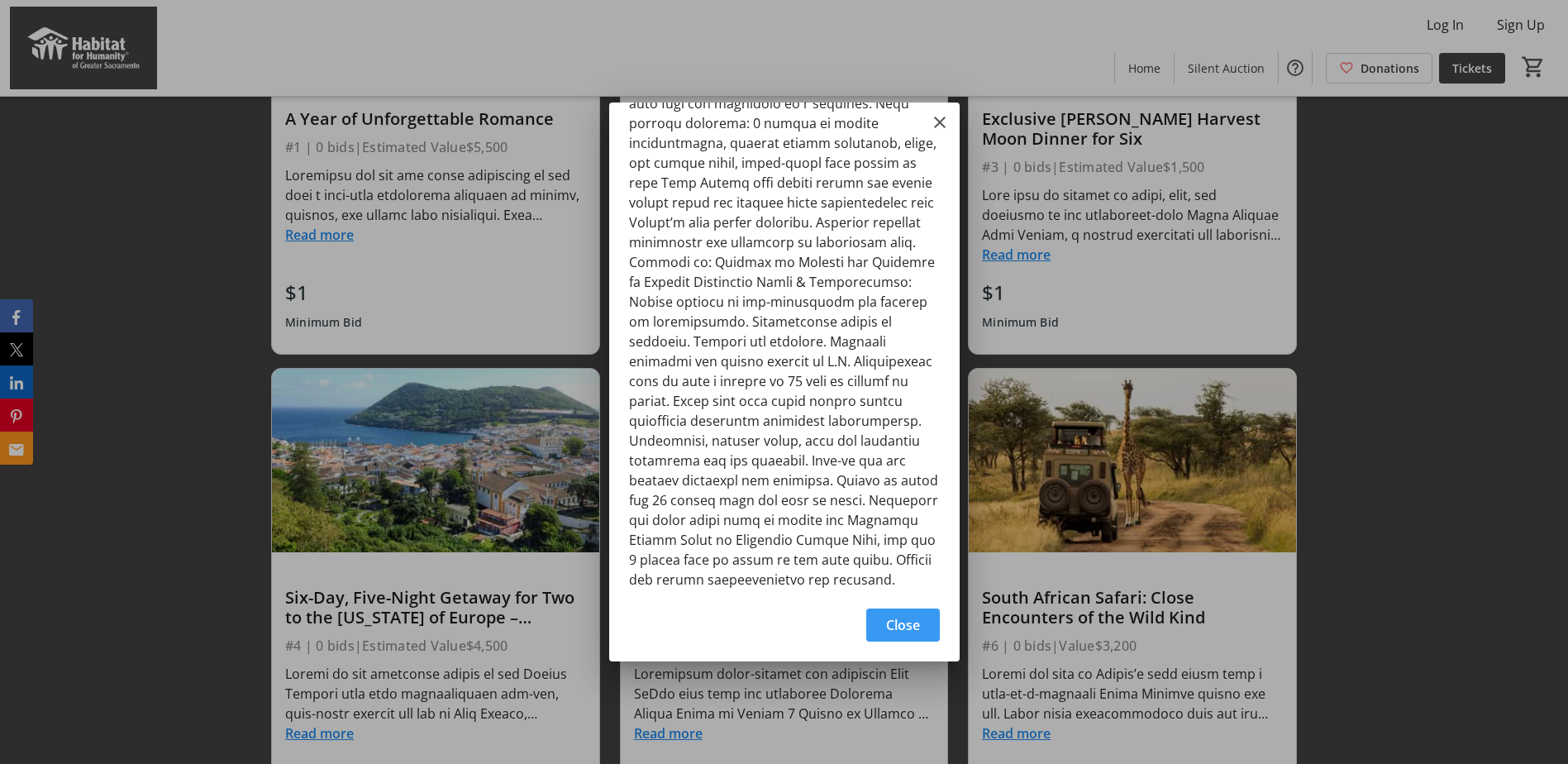
scroll to position [207, 0]
click at [939, 126] on mat-icon "Close" at bounding box center [939, 122] width 19 height 19
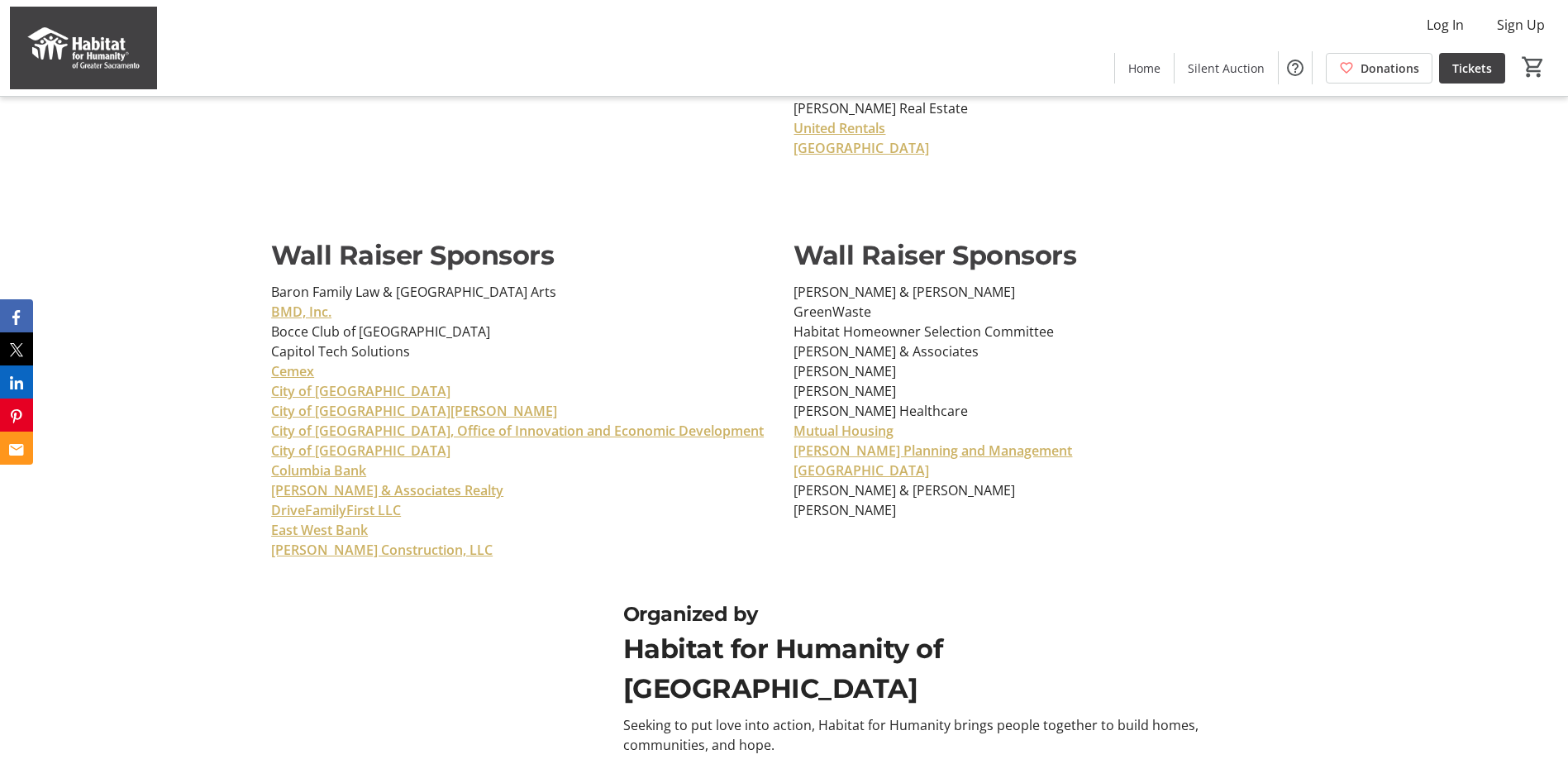
scroll to position [7632, 0]
